Goal: Find specific page/section: Find specific page/section

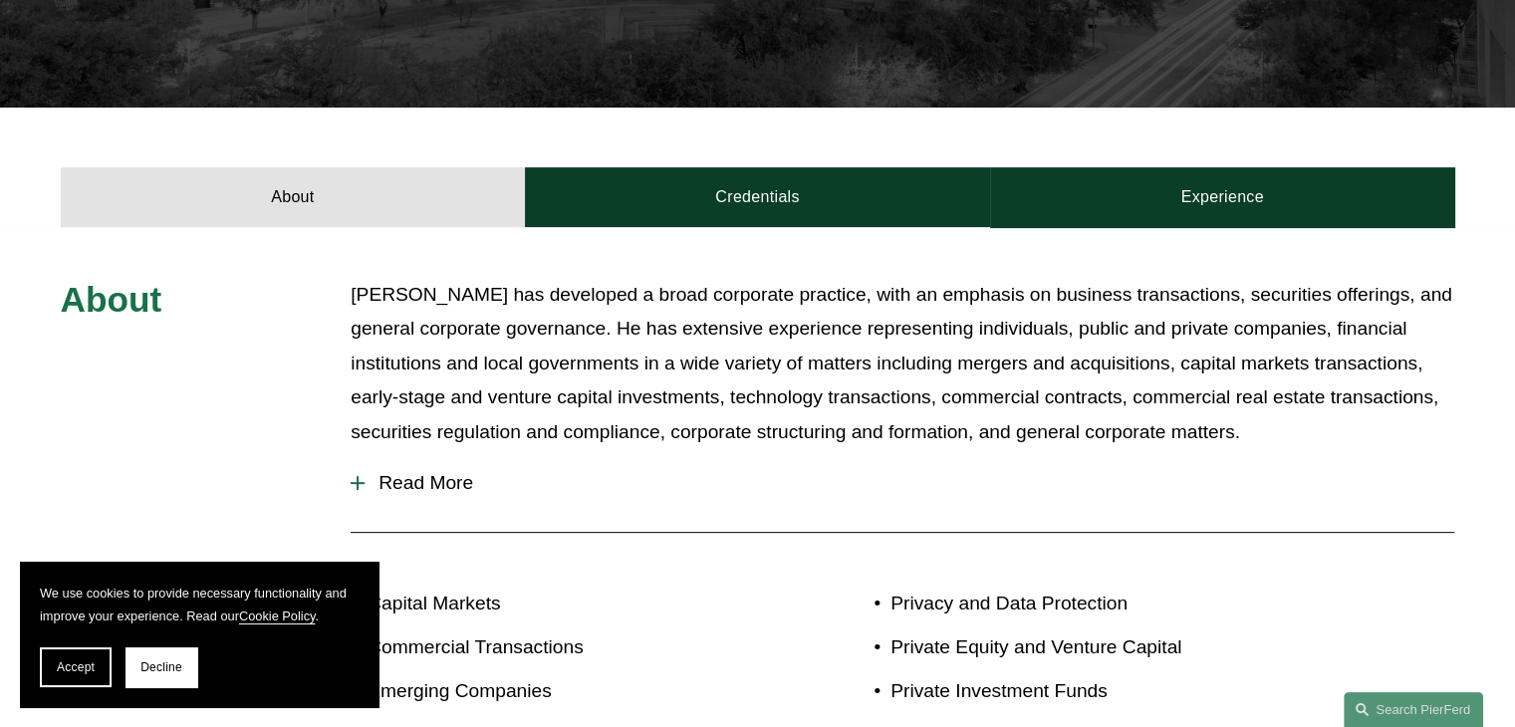
scroll to position [697, 0]
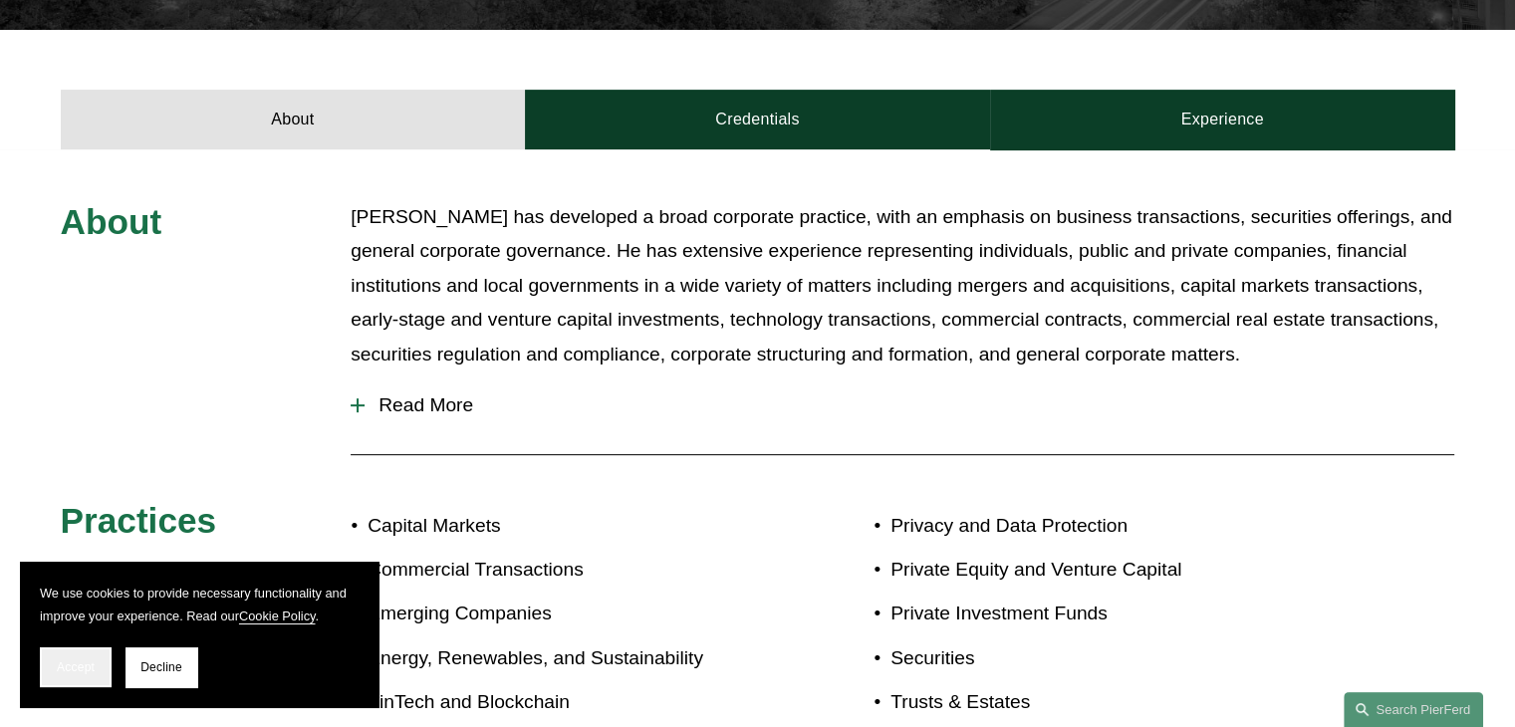
click at [67, 675] on button "Accept" at bounding box center [76, 668] width 72 height 40
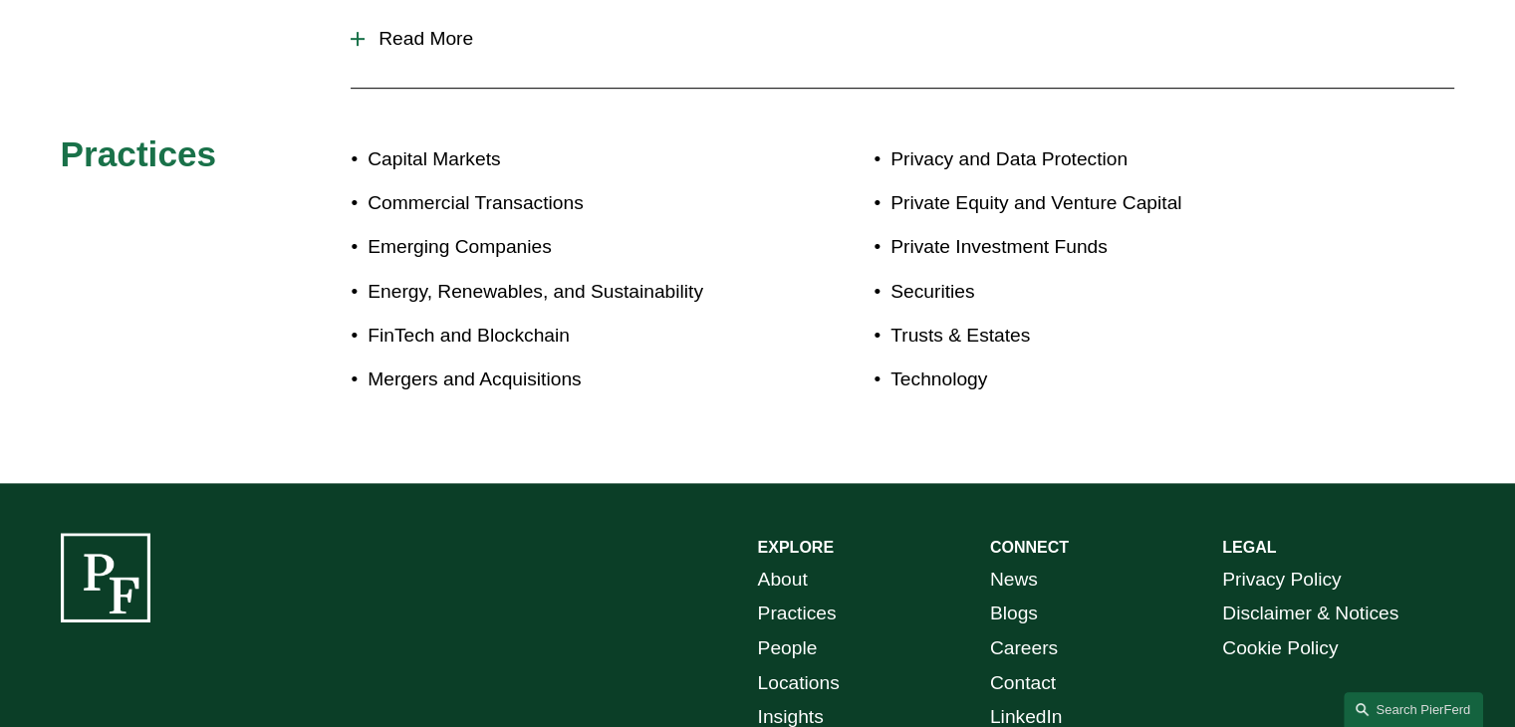
scroll to position [1196, 0]
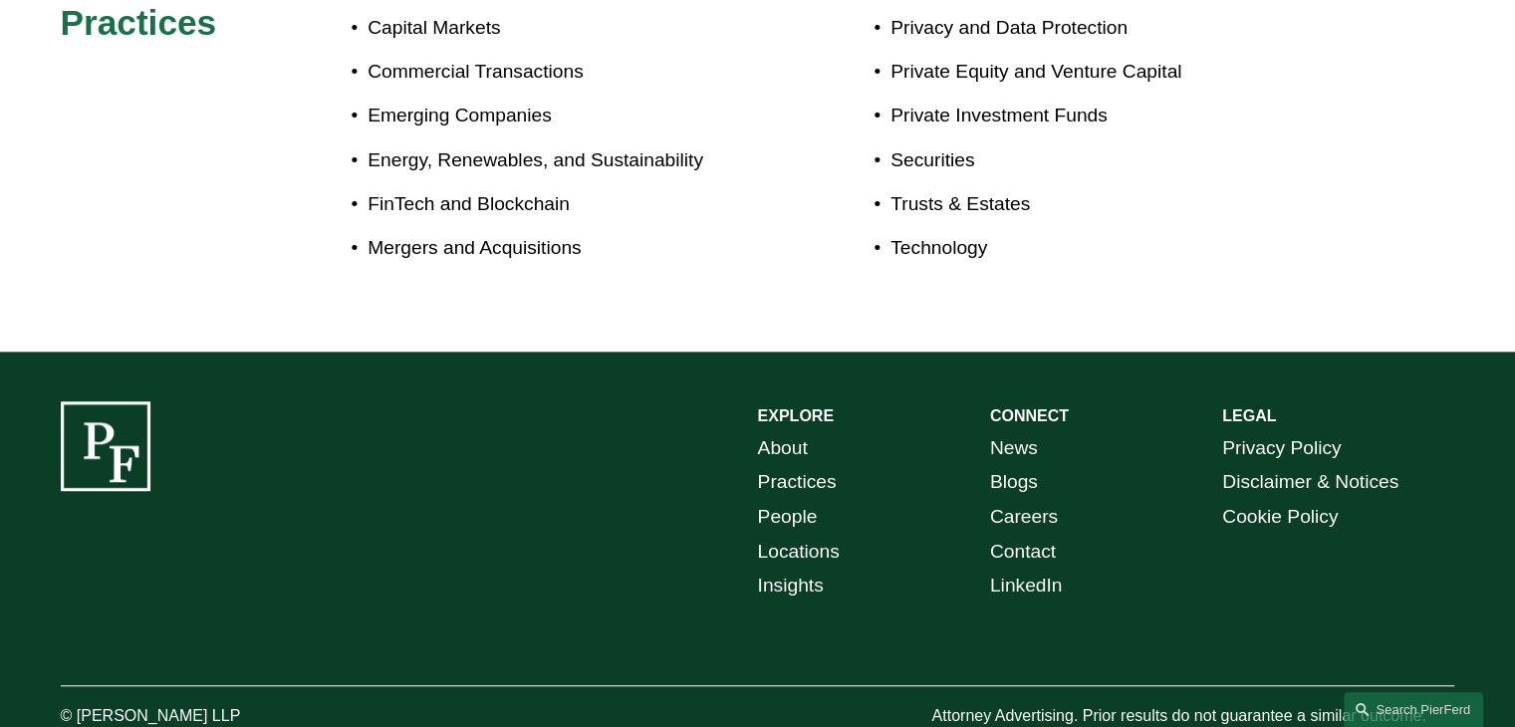
click at [800, 554] on link "Locations" at bounding box center [799, 552] width 82 height 35
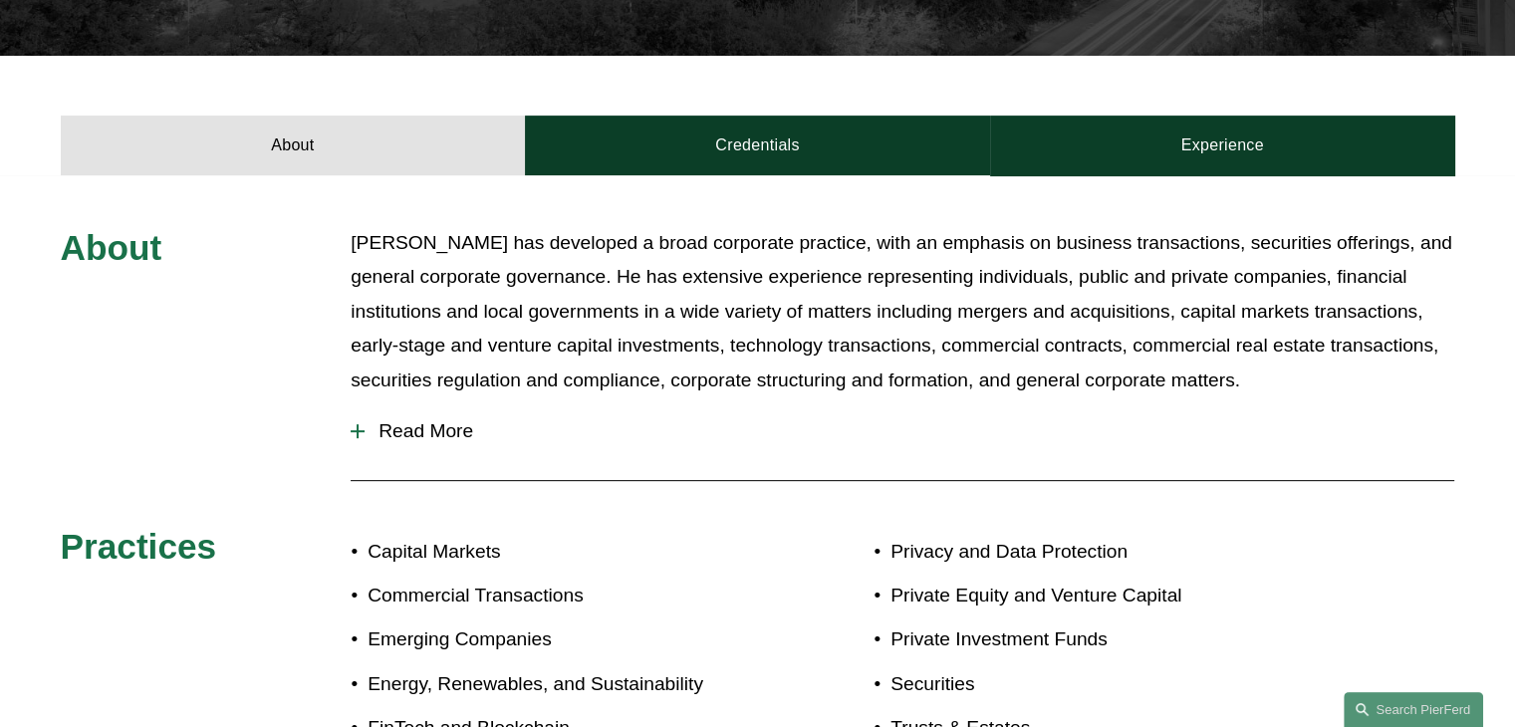
scroll to position [697, 0]
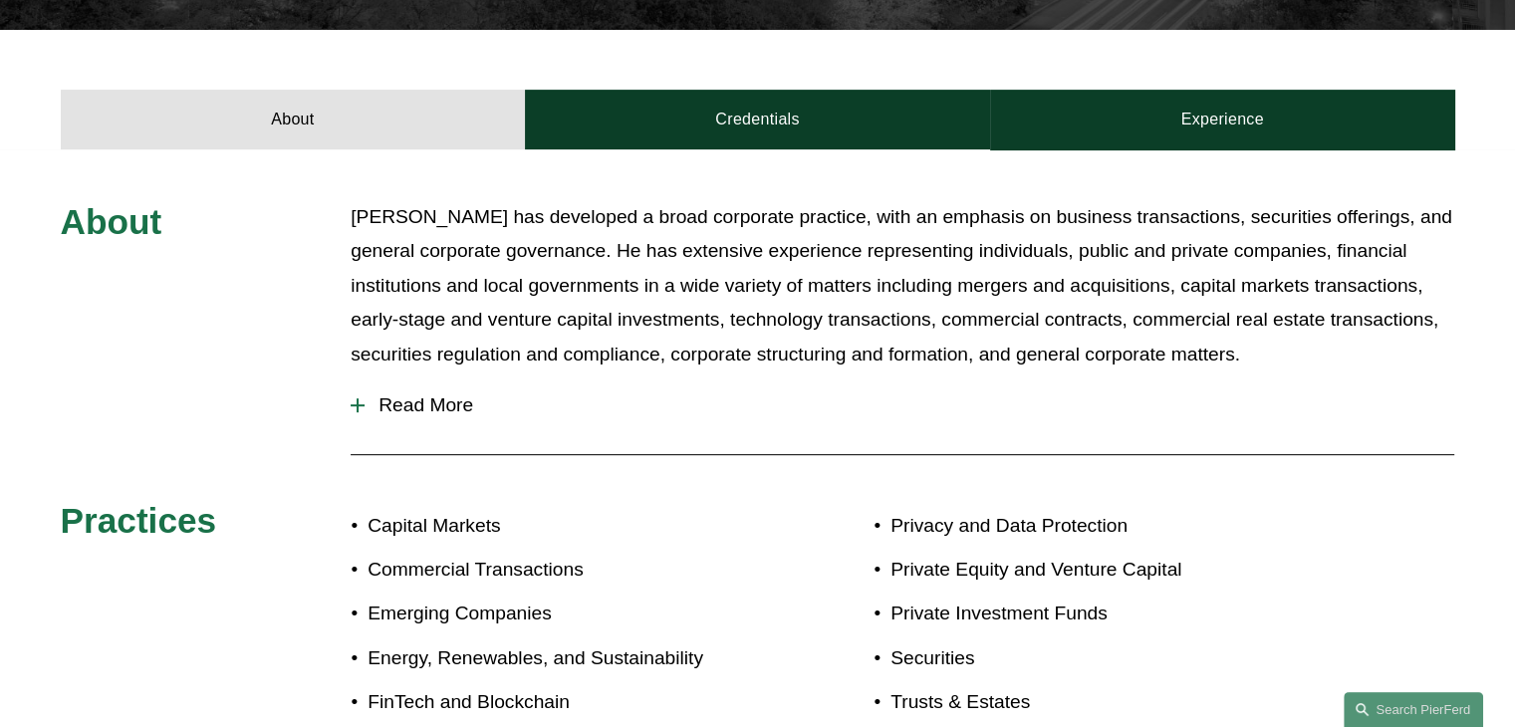
click at [473, 404] on span "Read More" at bounding box center [910, 406] width 1090 height 22
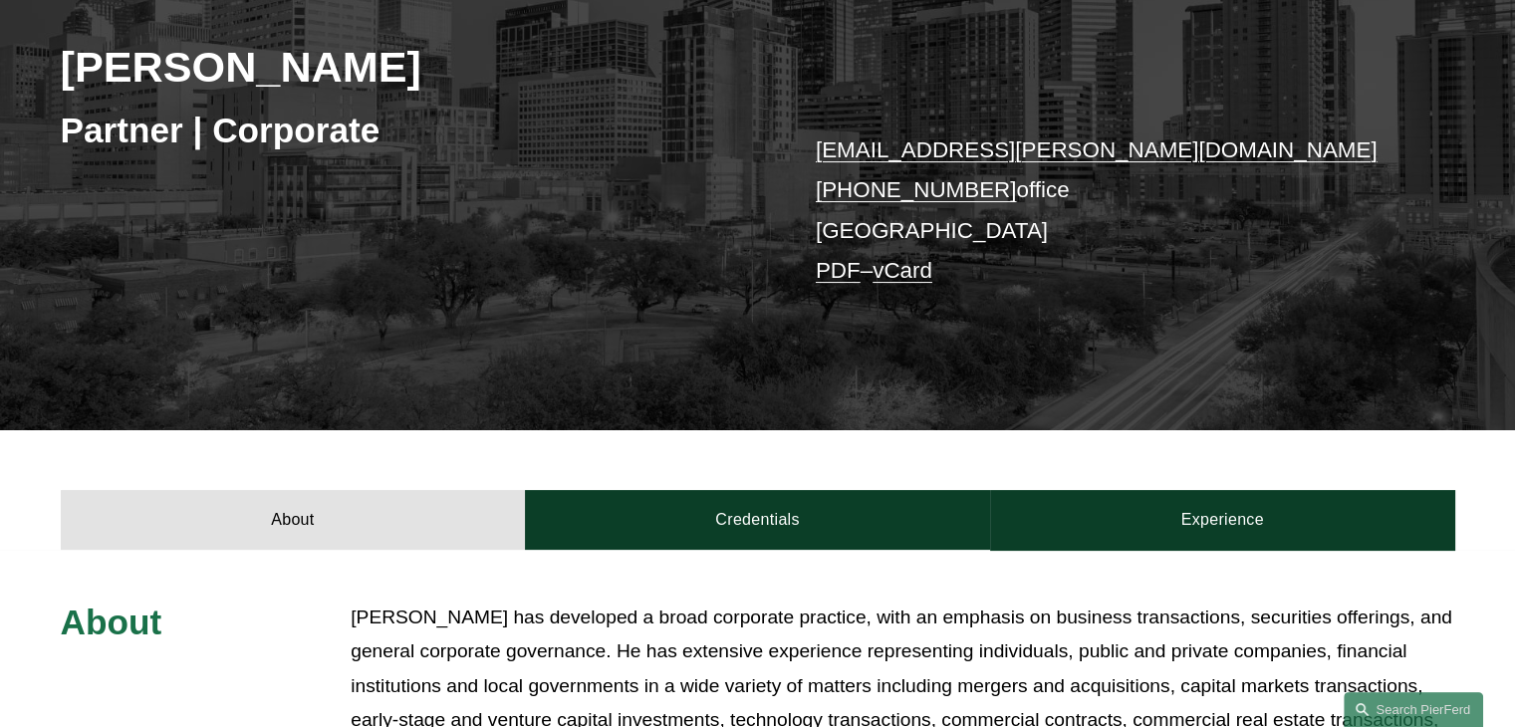
scroll to position [299, 0]
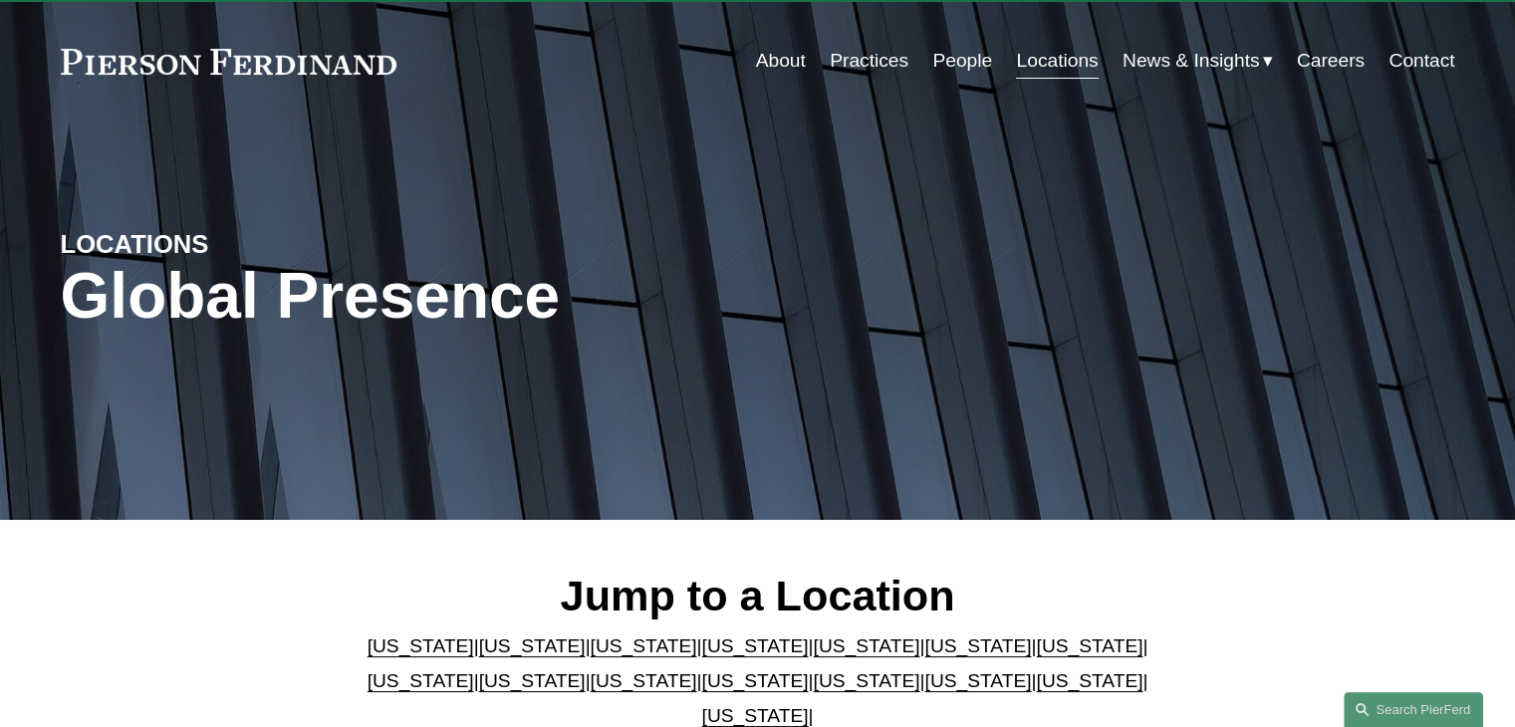
scroll to position [100, 0]
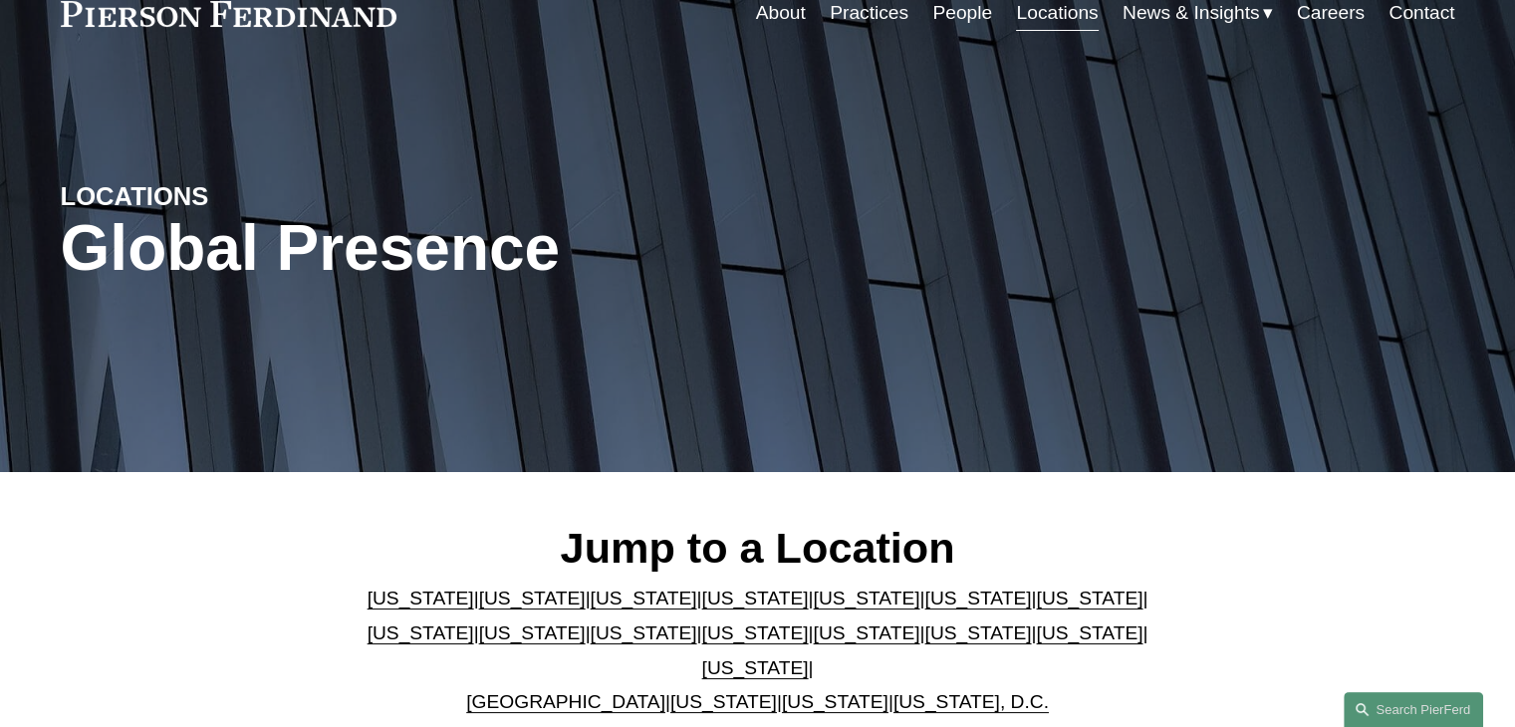
click at [800, 554] on h2 "Jump to a Location" at bounding box center [758, 548] width 814 height 52
click at [591, 609] on link "[US_STATE]" at bounding box center [644, 598] width 107 height 21
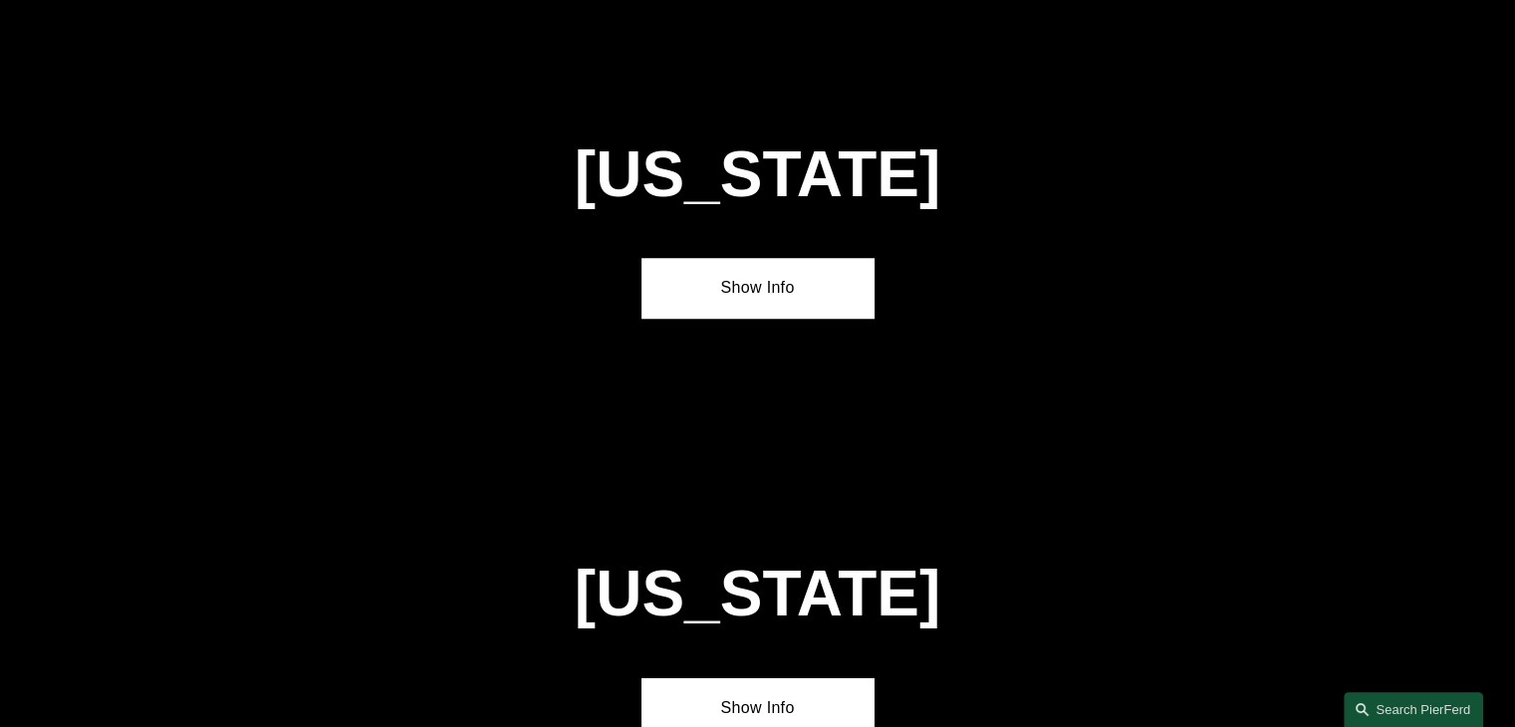
scroll to position [1694, 0]
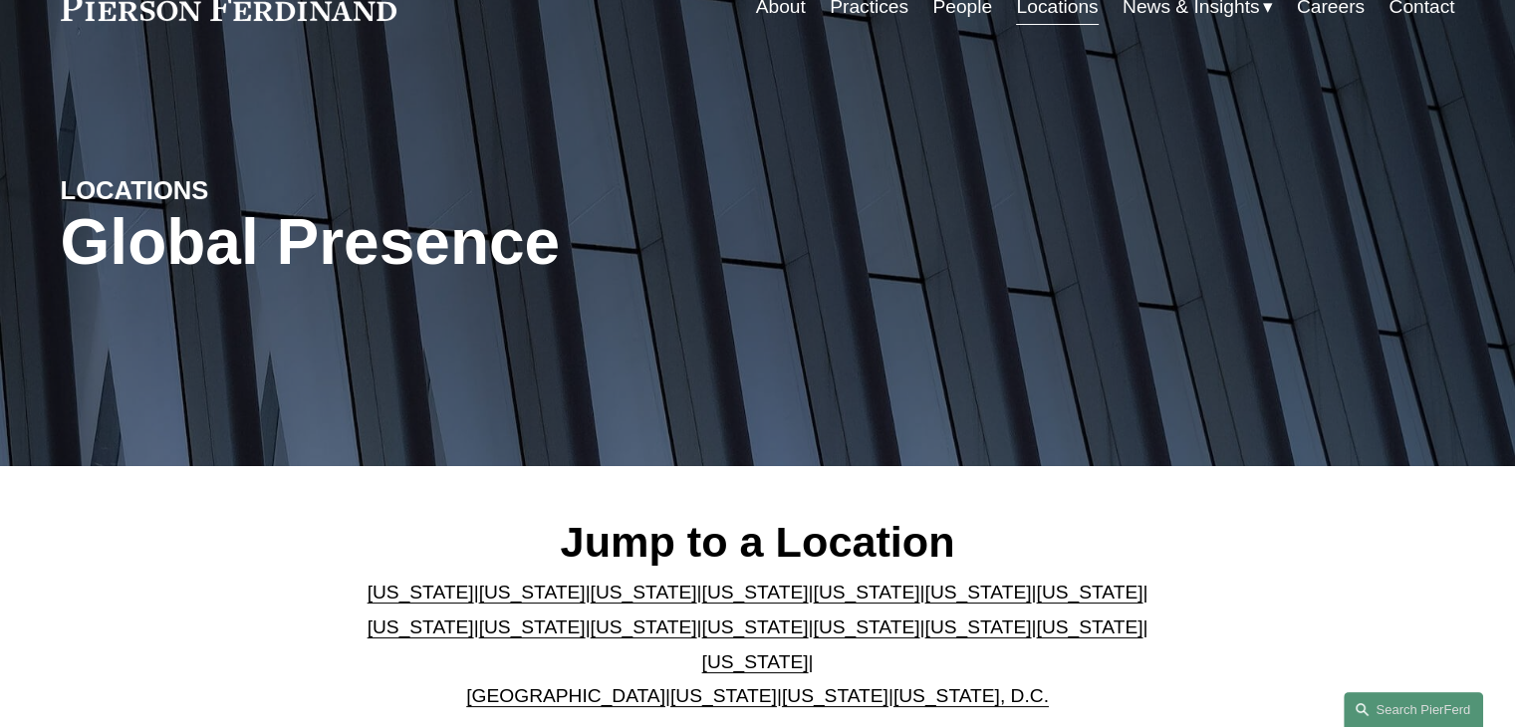
scroll to position [100, 0]
